Goal: Transaction & Acquisition: Purchase product/service

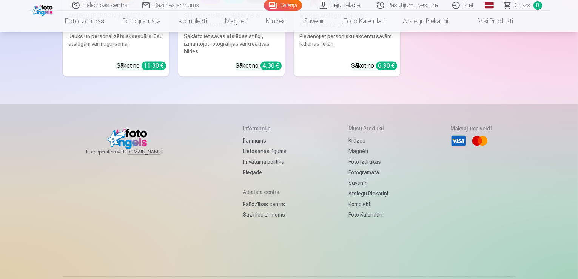
scroll to position [4491, 0]
click at [489, 20] on link "Visi produkti" at bounding box center [489, 21] width 65 height 21
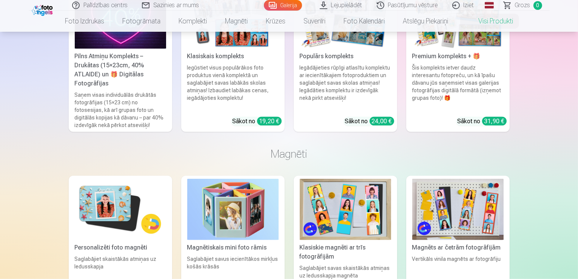
scroll to position [642, 0]
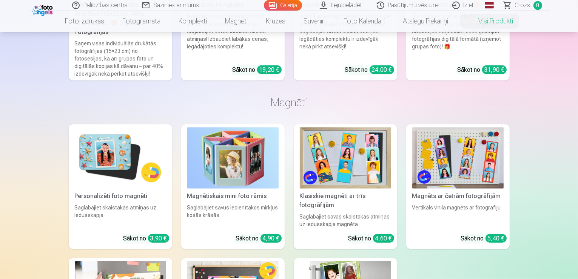
click at [113, 137] on img at bounding box center [120, 157] width 91 height 61
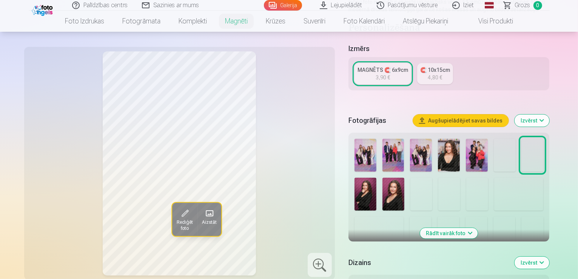
scroll to position [151, 0]
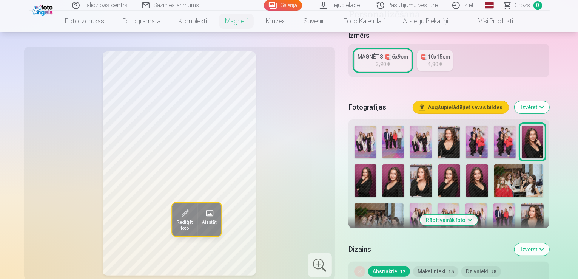
click at [376, 164] on img at bounding box center [365, 180] width 22 height 33
click at [382, 172] on img at bounding box center [393, 180] width 22 height 33
click at [410, 171] on img at bounding box center [421, 180] width 22 height 33
click at [438, 167] on img at bounding box center [449, 180] width 22 height 33
click at [466, 166] on img at bounding box center [477, 180] width 22 height 33
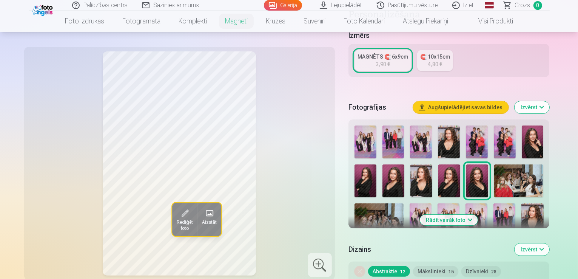
click at [539, 130] on img at bounding box center [533, 141] width 22 height 33
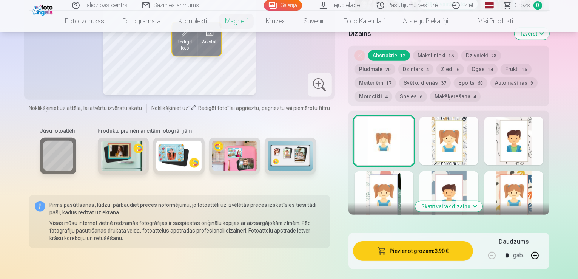
scroll to position [377, 0]
